Goal: Transaction & Acquisition: Purchase product/service

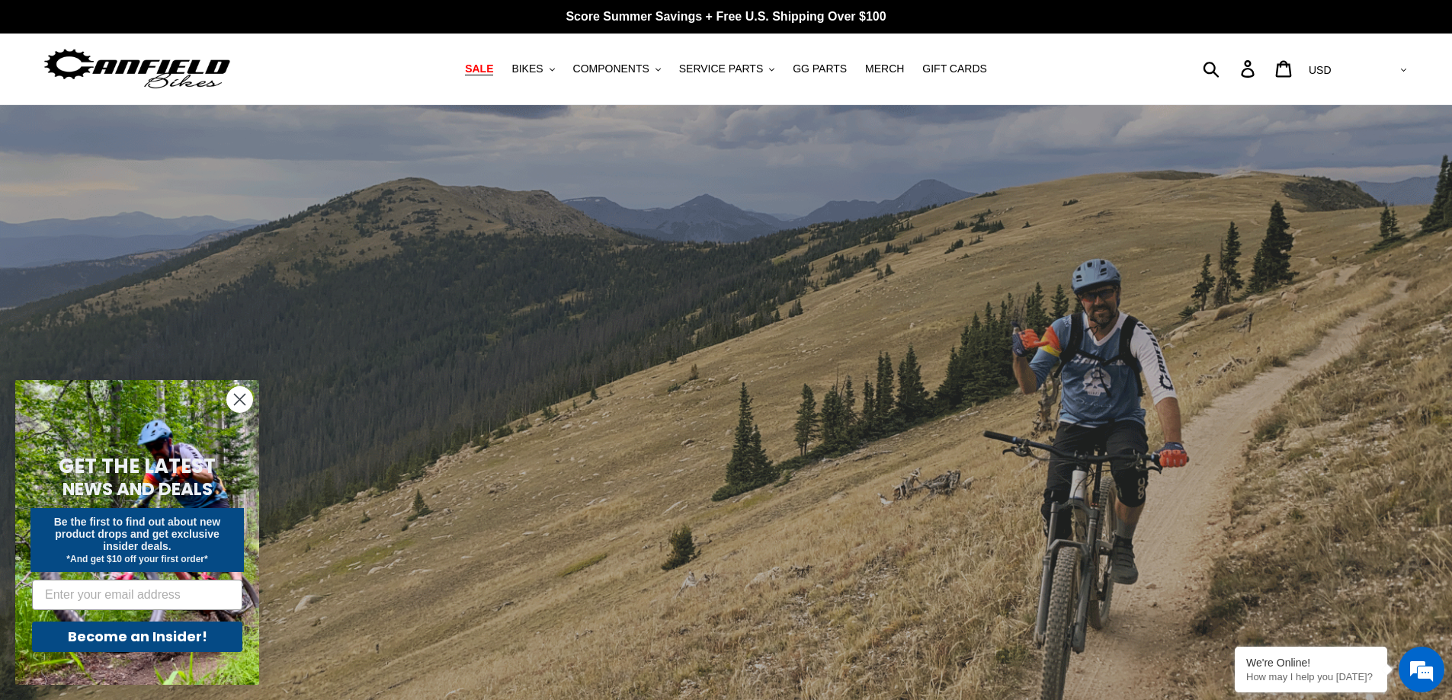
click at [493, 72] on span "SALE" at bounding box center [479, 68] width 28 height 13
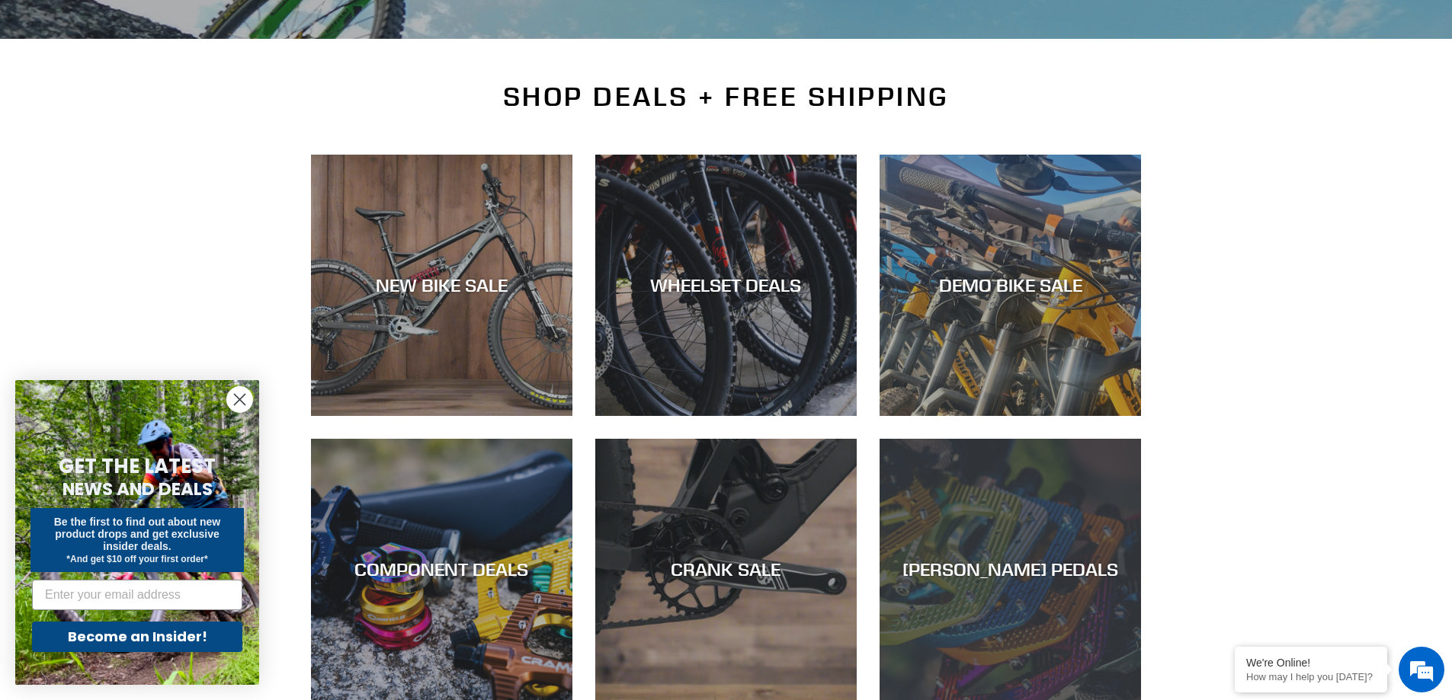
scroll to position [76, 0]
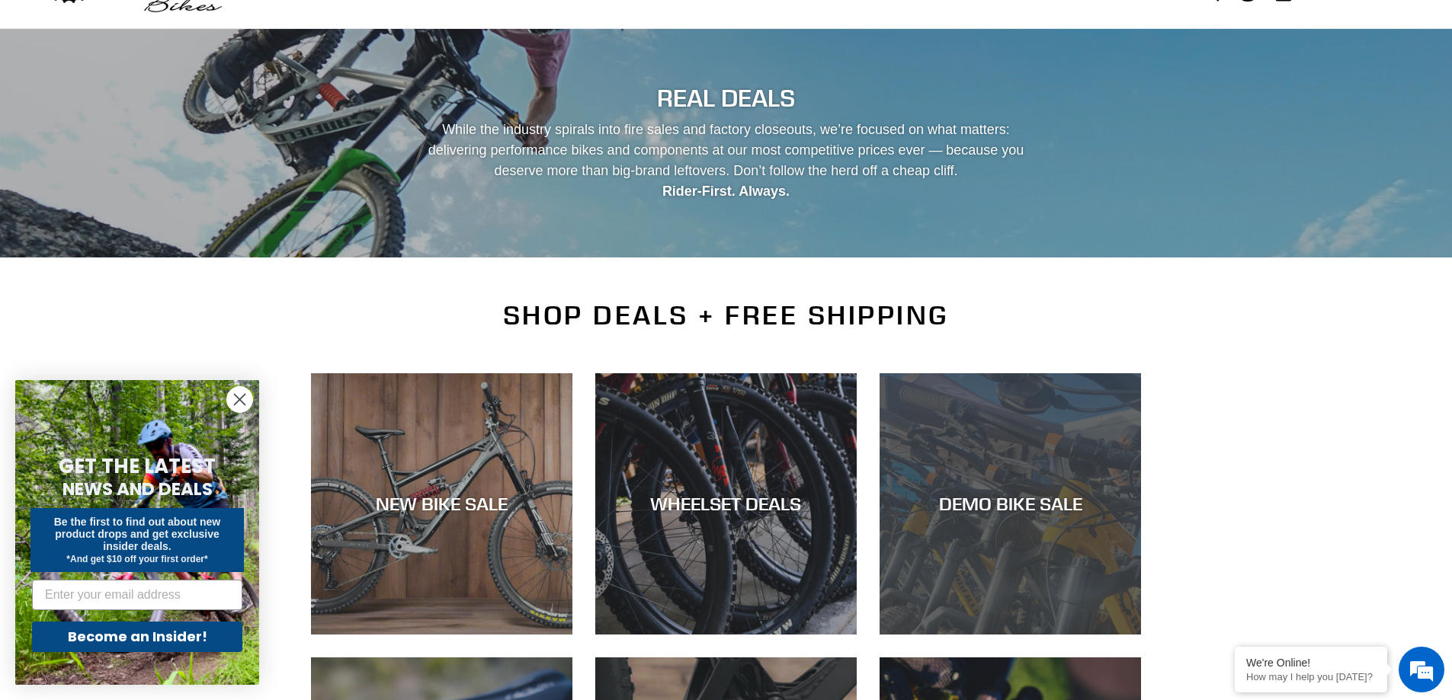
click at [1038, 635] on div "DEMO BIKE SALE" at bounding box center [1009, 635] width 261 height 0
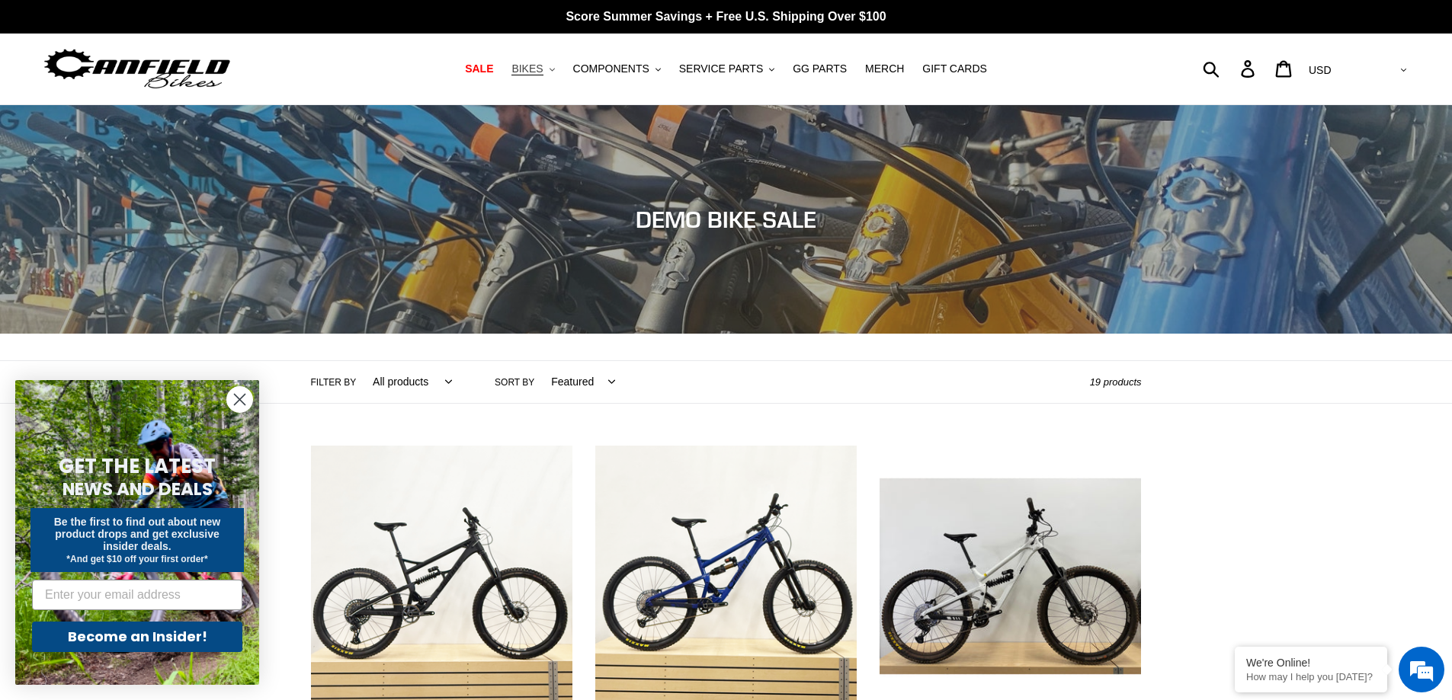
click at [539, 66] on span "BIKES" at bounding box center [526, 68] width 31 height 13
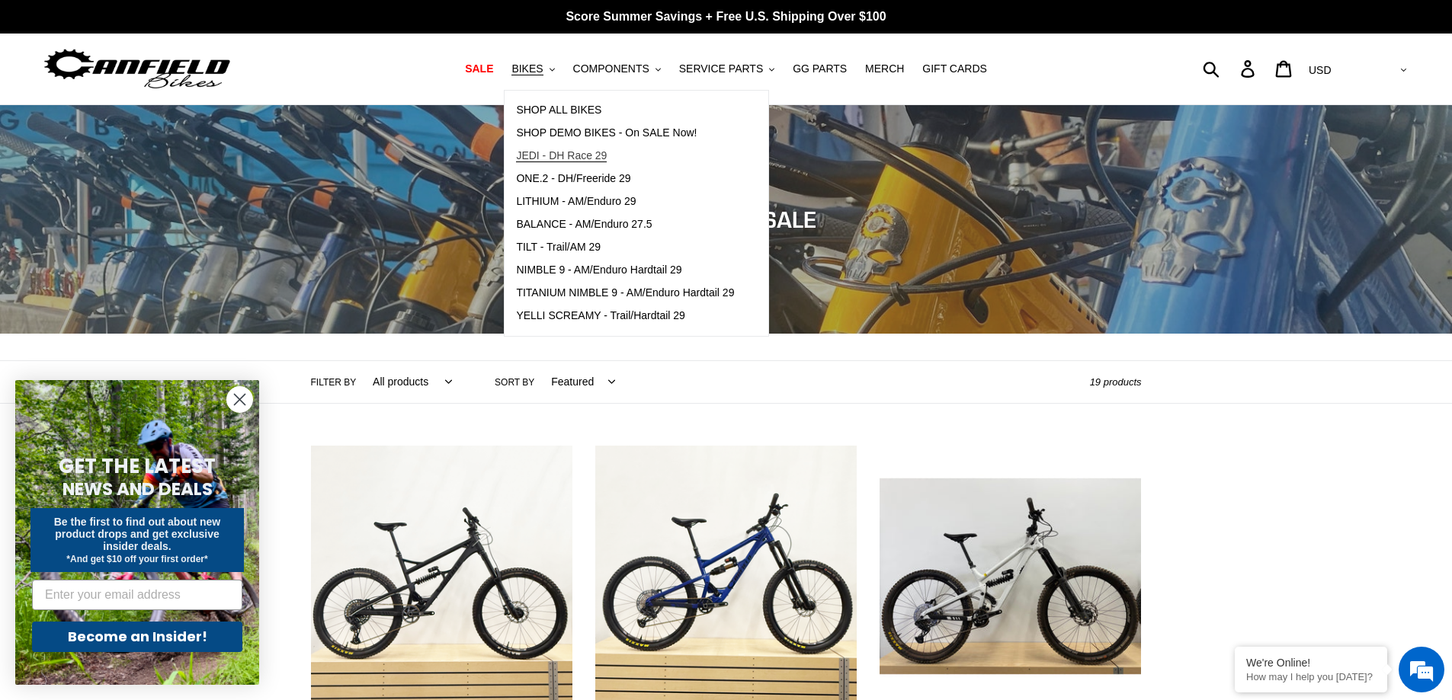
click at [580, 152] on span "JEDI - DH Race 29" at bounding box center [561, 155] width 91 height 13
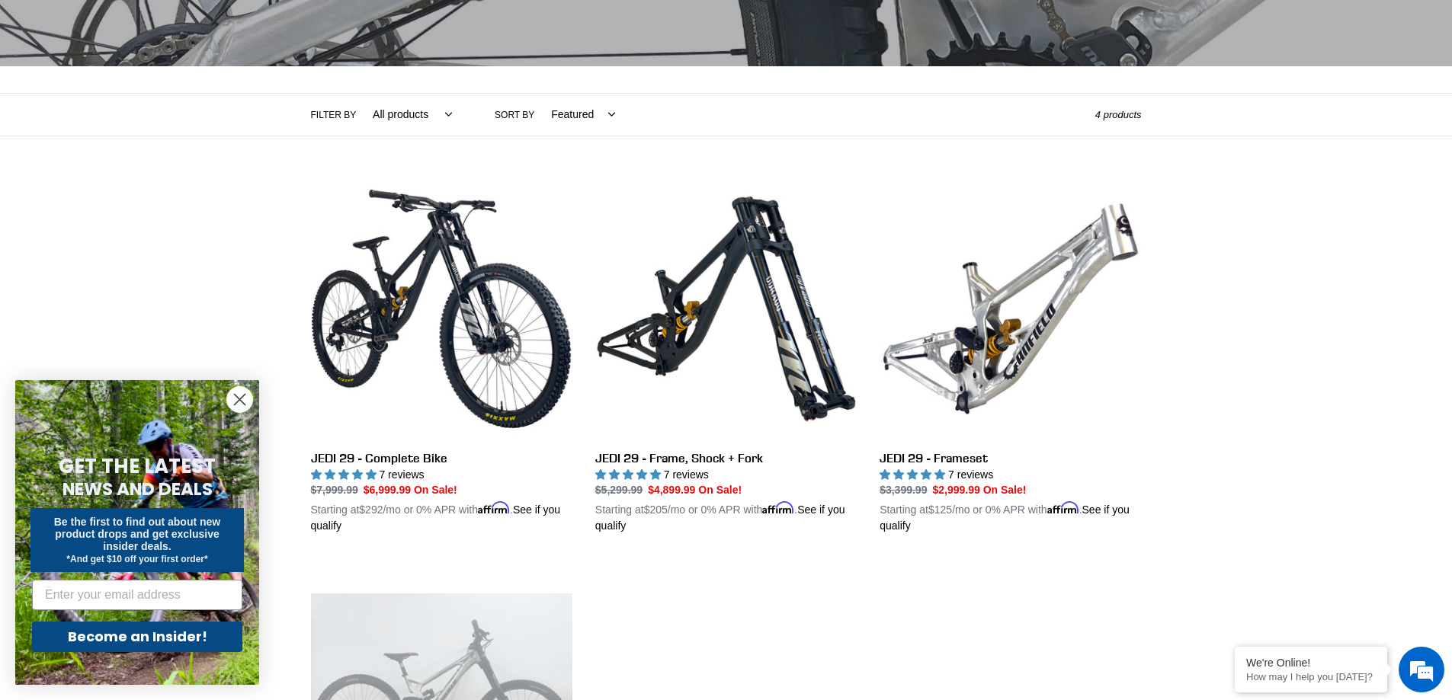
scroll to position [305, 0]
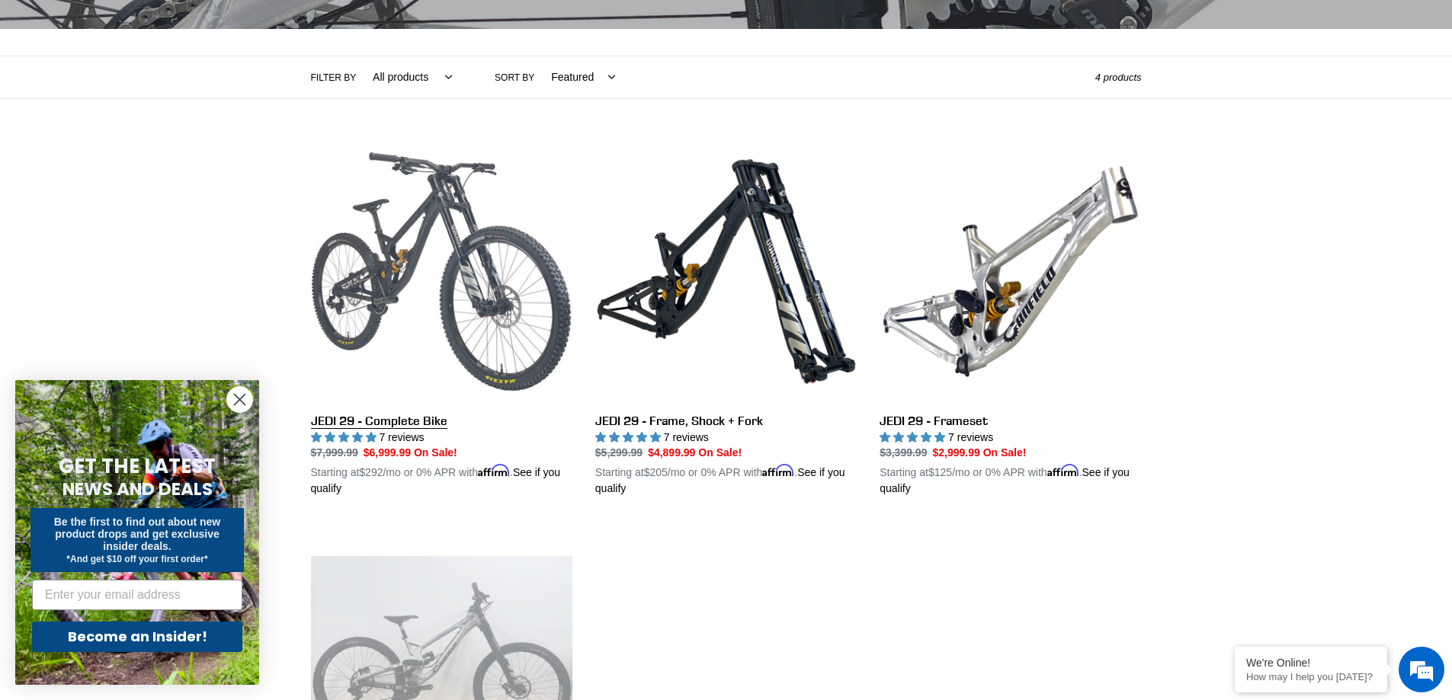
click at [429, 223] on link "JEDI 29 - Complete Bike" at bounding box center [441, 319] width 261 height 357
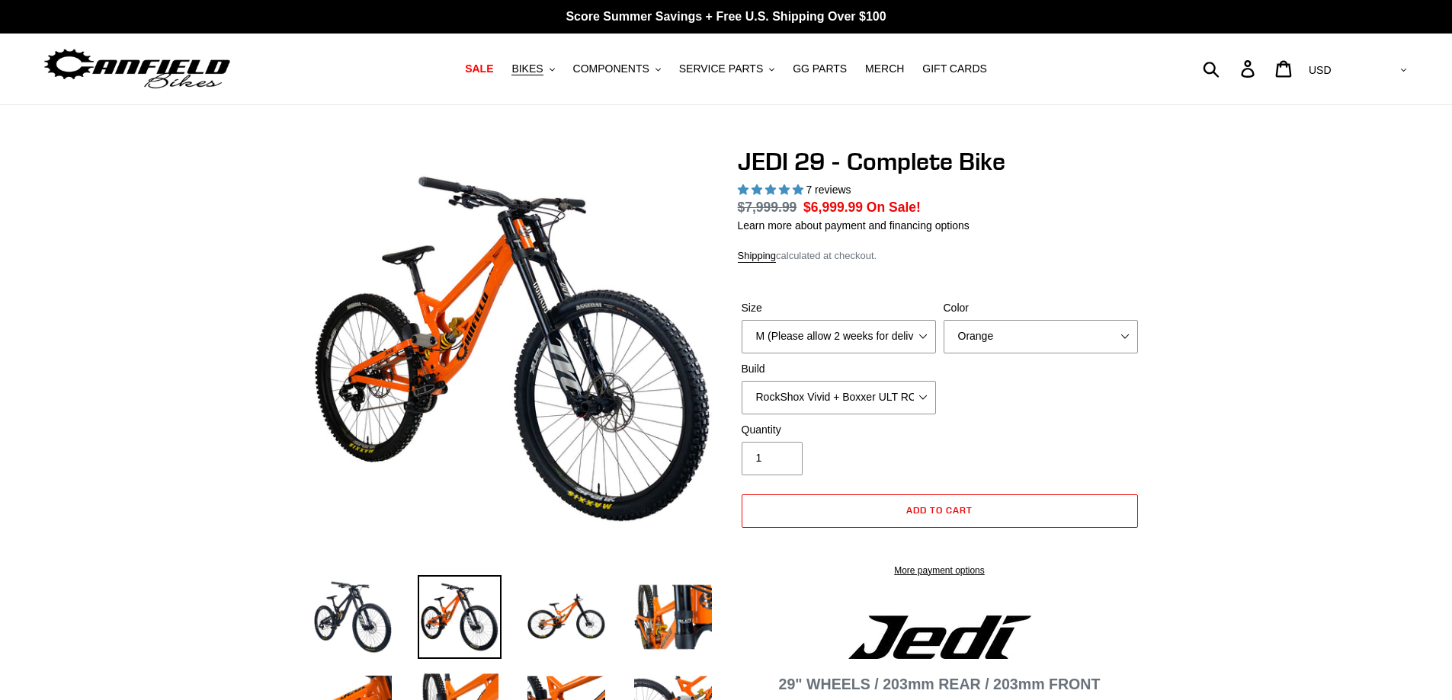
select select "highest-rating"
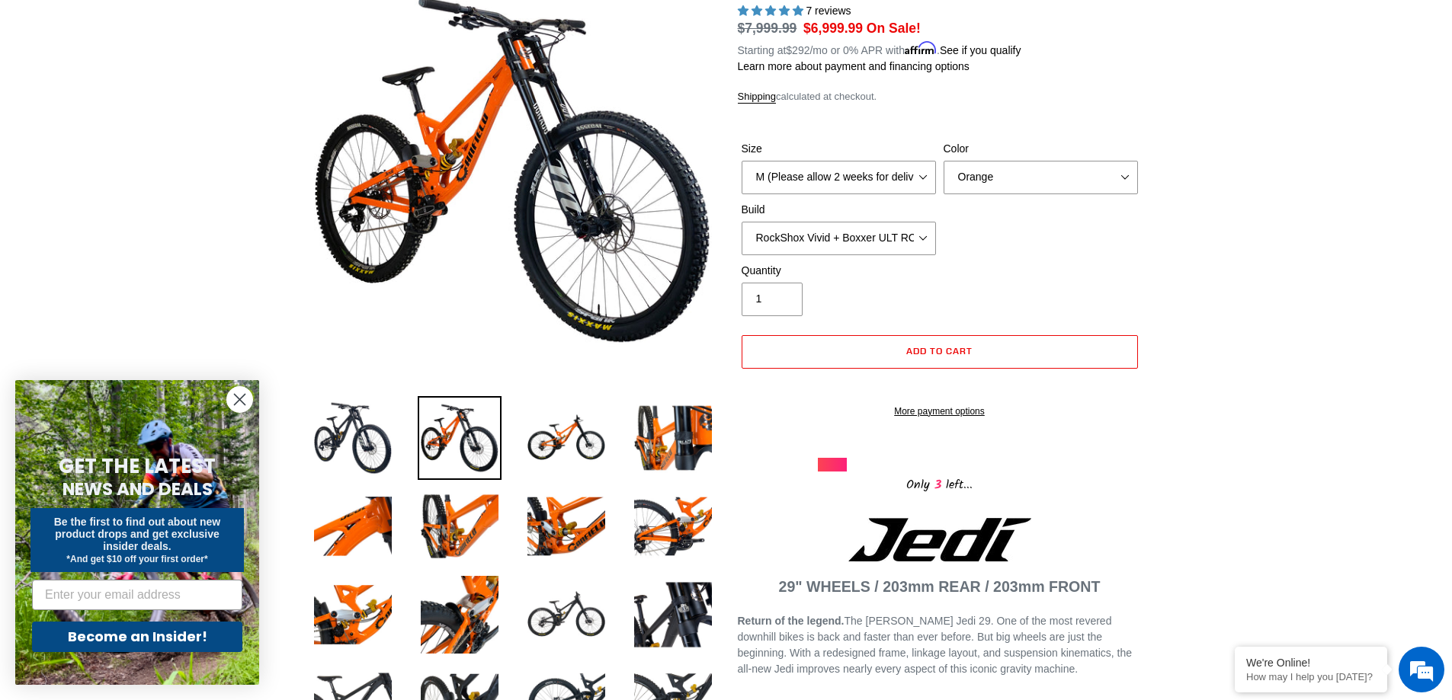
scroll to position [152, 0]
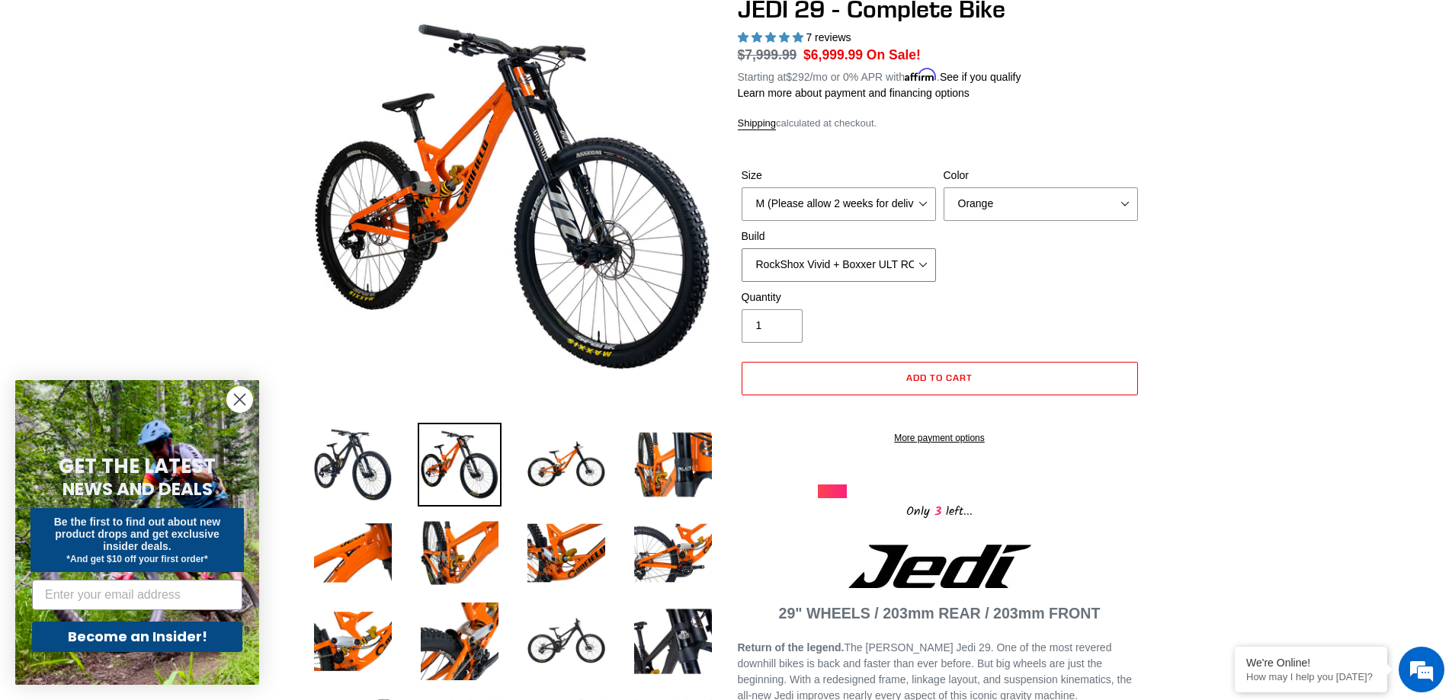
click at [914, 264] on select "RockShox Vivid + Boxxer ULT RC2 C3 200 + SRAM XO RockShox Vivid + Boxxer ULT RC…" at bounding box center [838, 265] width 194 height 34
select select "Fox DHX2 + Fox 40 Float Grip 2 203 + SRAM XO"
click at [741, 248] on select "RockShox Vivid + Boxxer ULT RC2 C3 200 + SRAM XO RockShox Vivid + Boxxer ULT RC…" at bounding box center [838, 265] width 194 height 34
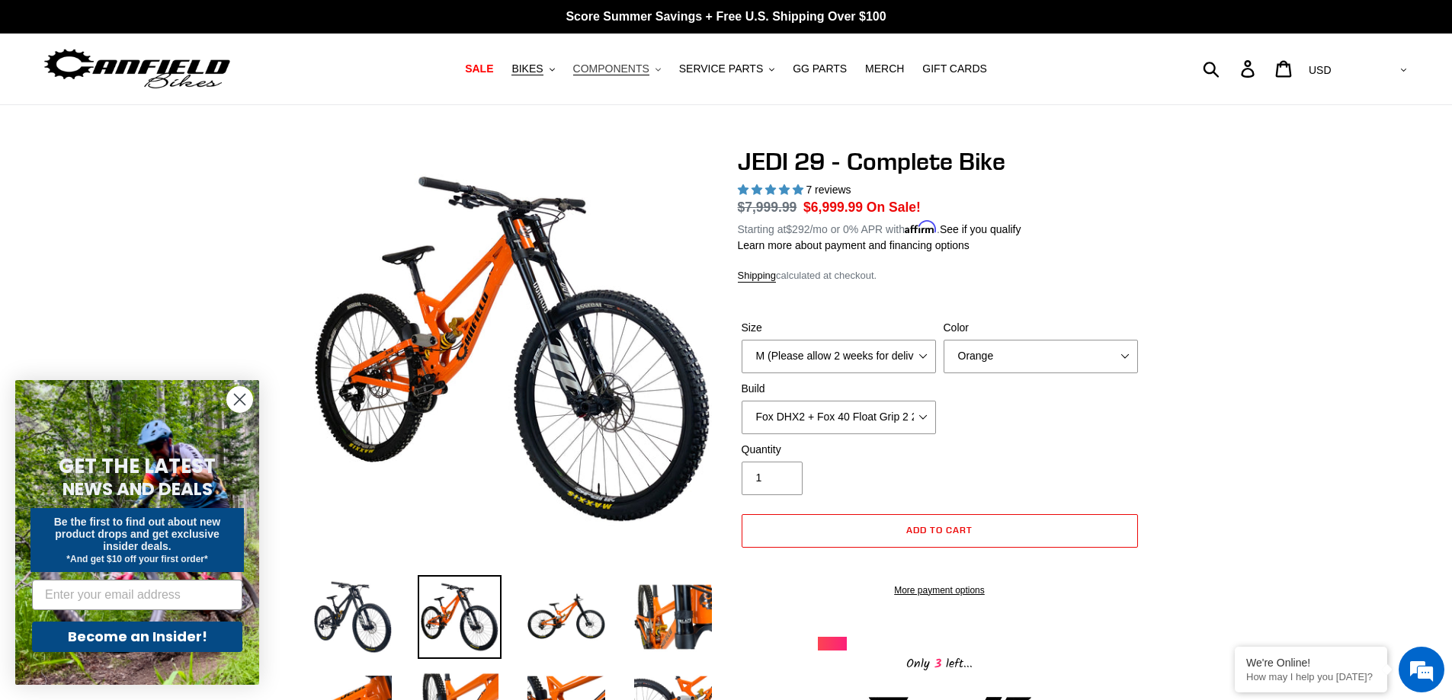
click at [614, 63] on span "COMPONENTS" at bounding box center [611, 68] width 76 height 13
